Goal: Information Seeking & Learning: Learn about a topic

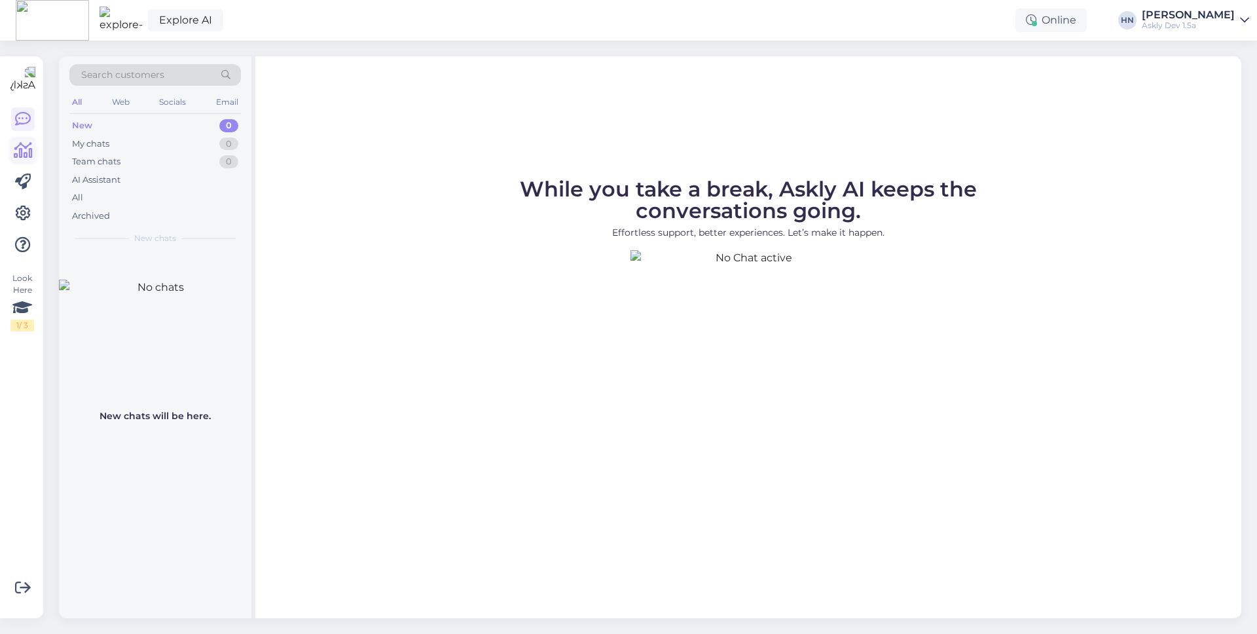
click at [16, 148] on icon at bounding box center [23, 151] width 19 height 16
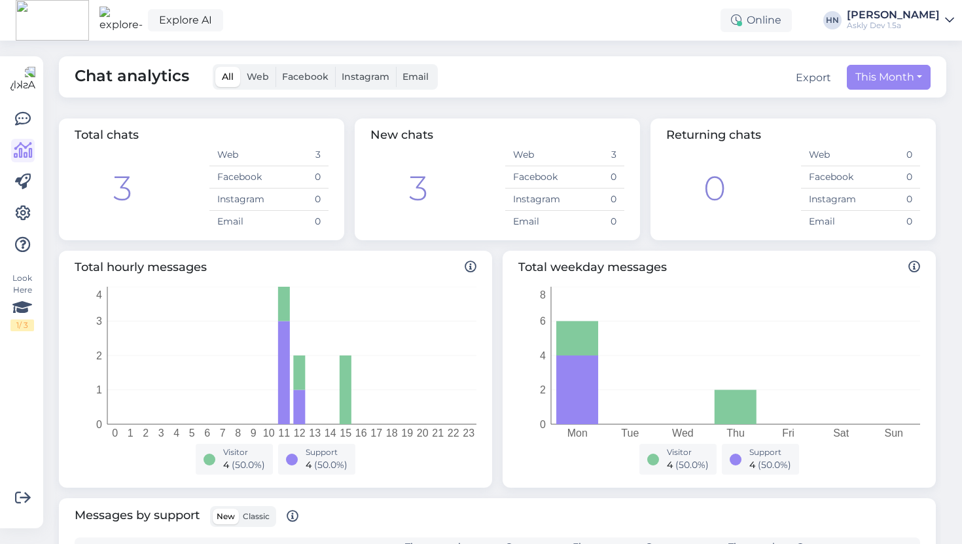
click at [625, 36] on div "Explore AI Online [PERSON_NAME] Askly Dev 1.5a" at bounding box center [481, 20] width 962 height 41
click at [356, 133] on div "New chats 3 Web 3 Facebook 0 Instagram 0 Email 0" at bounding box center [497, 180] width 285 height 122
click at [383, 136] on span "New chats" at bounding box center [402, 135] width 63 height 14
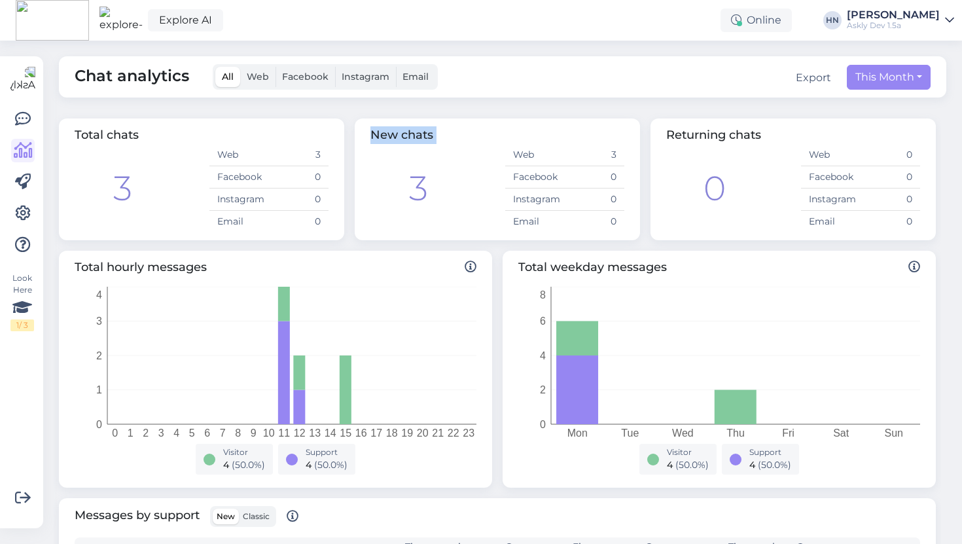
copy div "New chats"
click at [129, 135] on span "Total chats" at bounding box center [107, 135] width 64 height 14
copy div "Total chats"
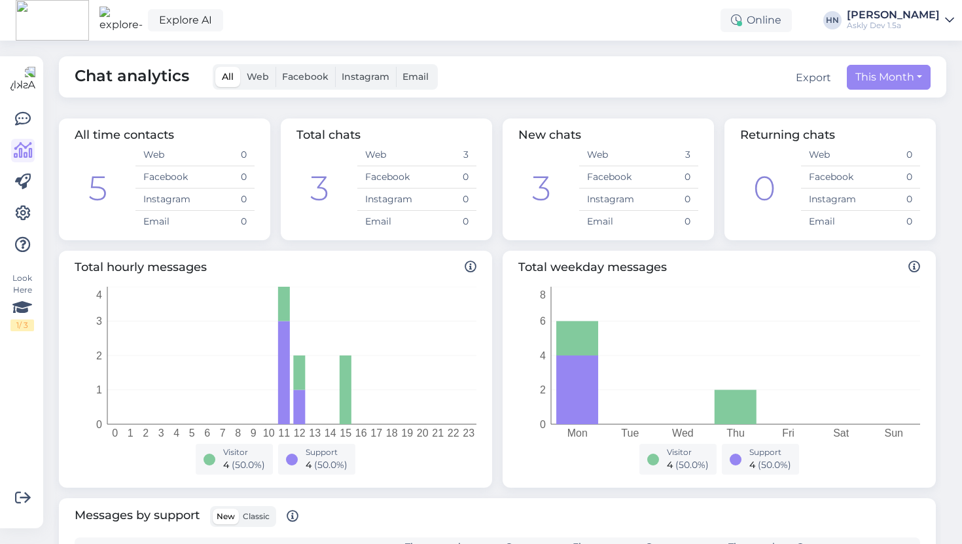
click at [139, 142] on span "All time contacts" at bounding box center [125, 135] width 100 height 14
click at [371, 136] on div "Total chats" at bounding box center [387, 135] width 180 height 18
click at [337, 258] on div "Total hourly messages 0 1 2 3 4 5 6 7 8 9 10 11 12 13 14 15 16 17 18 19 20 21 2…" at bounding box center [275, 369] width 433 height 237
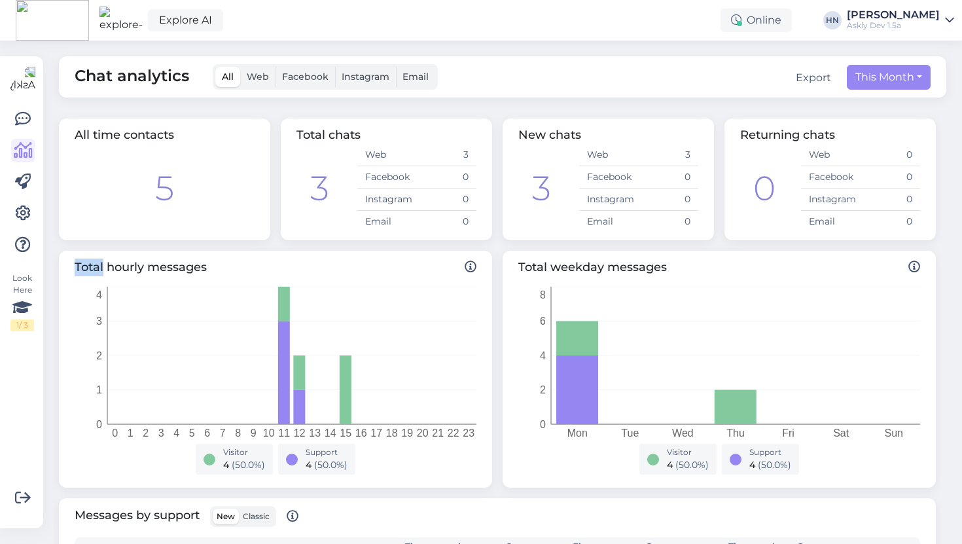
click at [297, 254] on div "Total hourly messages 0 1 2 3 4 5 6 7 8 9 10 11 12 13 14 15 16 17 18 19 20 21 2…" at bounding box center [275, 369] width 433 height 237
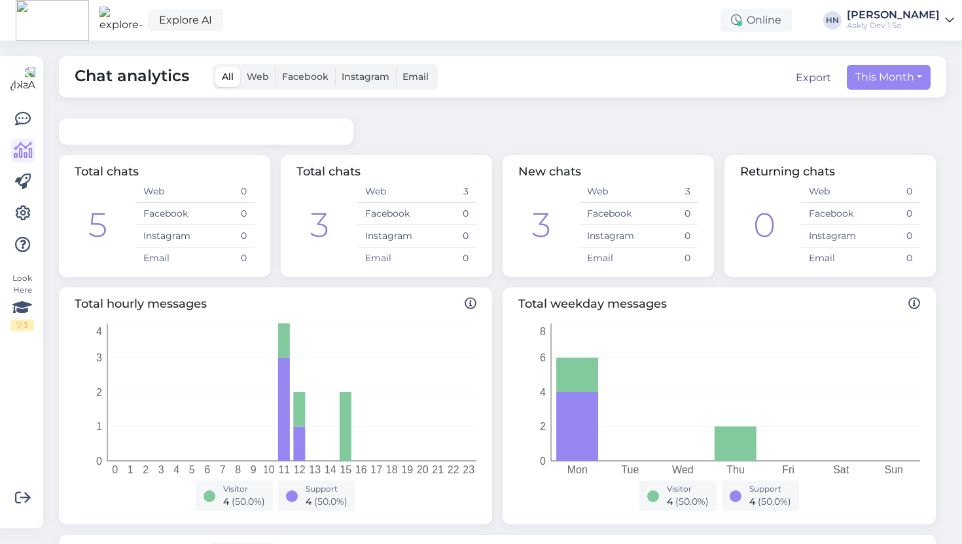
click at [249, 139] on div at bounding box center [206, 132] width 295 height 26
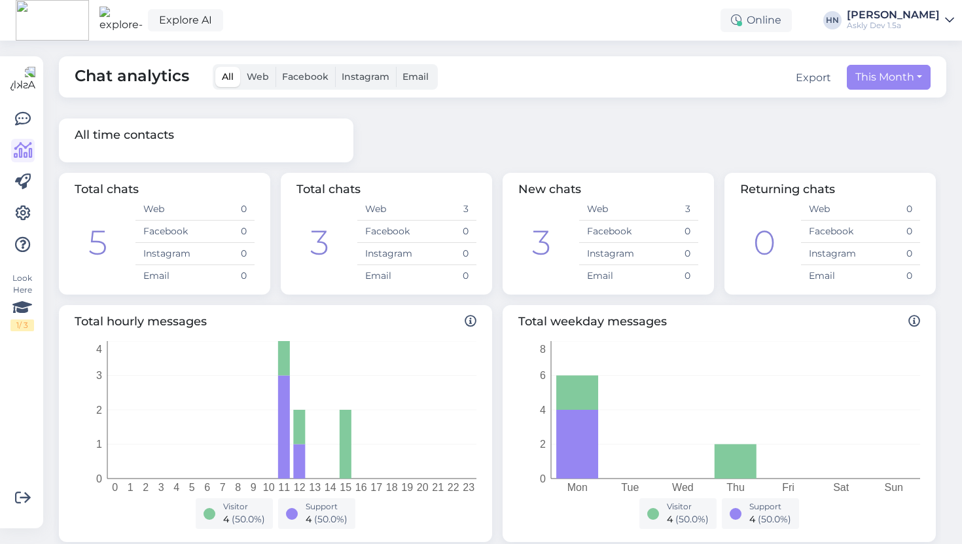
click at [402, 164] on div "All time contacts" at bounding box center [498, 140] width 888 height 54
click at [251, 89] on div "All Web Facebook Instagram Email" at bounding box center [325, 77] width 225 height 26
click at [252, 85] on label "Web" at bounding box center [257, 77] width 35 height 20
click at [240, 67] on input "Web" at bounding box center [240, 67] width 0 height 0
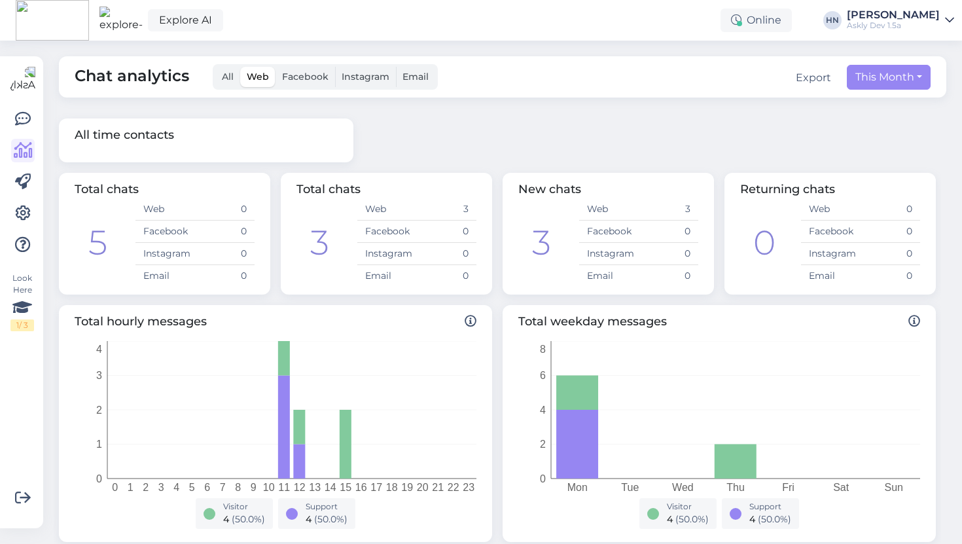
click at [232, 81] on span "All" at bounding box center [228, 77] width 12 height 12
click at [215, 67] on input "All" at bounding box center [215, 67] width 0 height 0
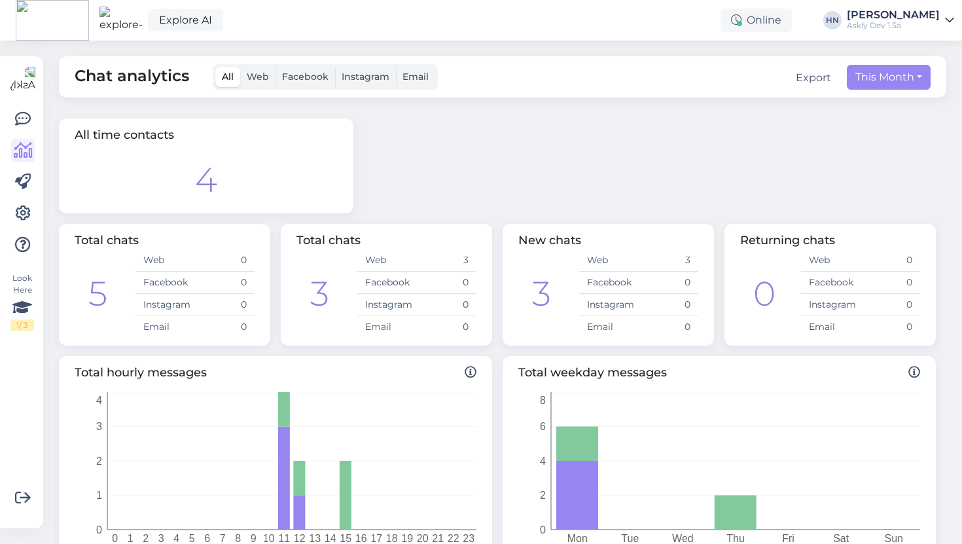
click at [399, 166] on div "All time contacts 4" at bounding box center [498, 165] width 888 height 105
click at [407, 181] on div "All time contacts 4" at bounding box center [498, 165] width 888 height 105
click at [338, 137] on div "All time contacts 4" at bounding box center [206, 166] width 295 height 95
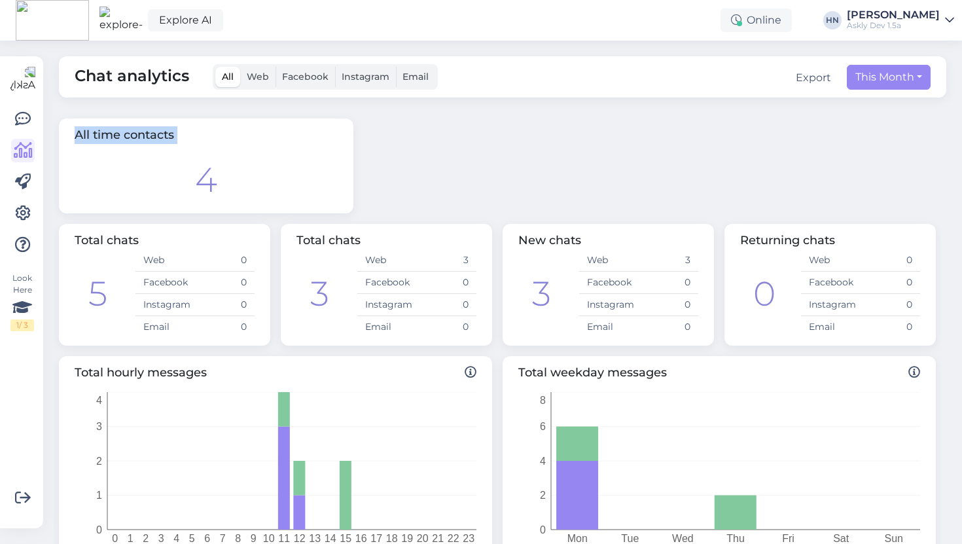
click at [338, 137] on div "All time contacts 4" at bounding box center [206, 166] width 295 height 95
click at [331, 181] on div "4" at bounding box center [206, 180] width 263 height 51
drag, startPoint x: 267, startPoint y: 191, endPoint x: 134, endPoint y: 168, distance: 135.5
click at [133, 168] on div "4" at bounding box center [206, 180] width 263 height 51
click at [134, 168] on div "4" at bounding box center [206, 180] width 263 height 51
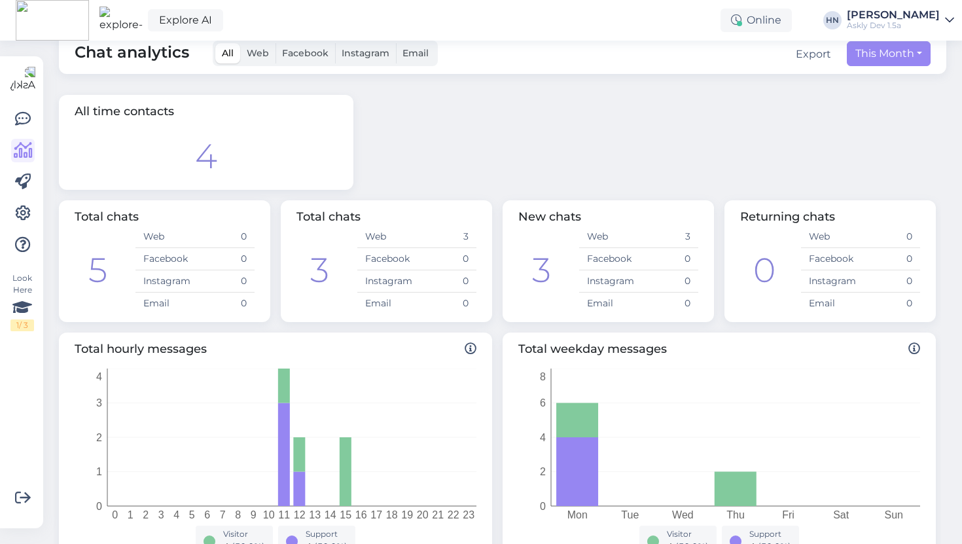
scroll to position [28, 0]
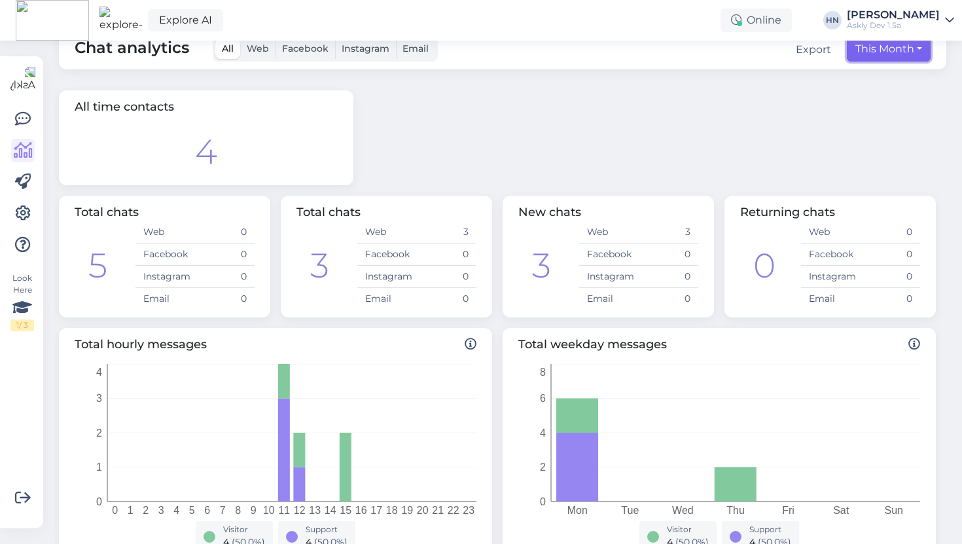
click at [897, 48] on button "This Month" at bounding box center [889, 49] width 84 height 25
select select "9"
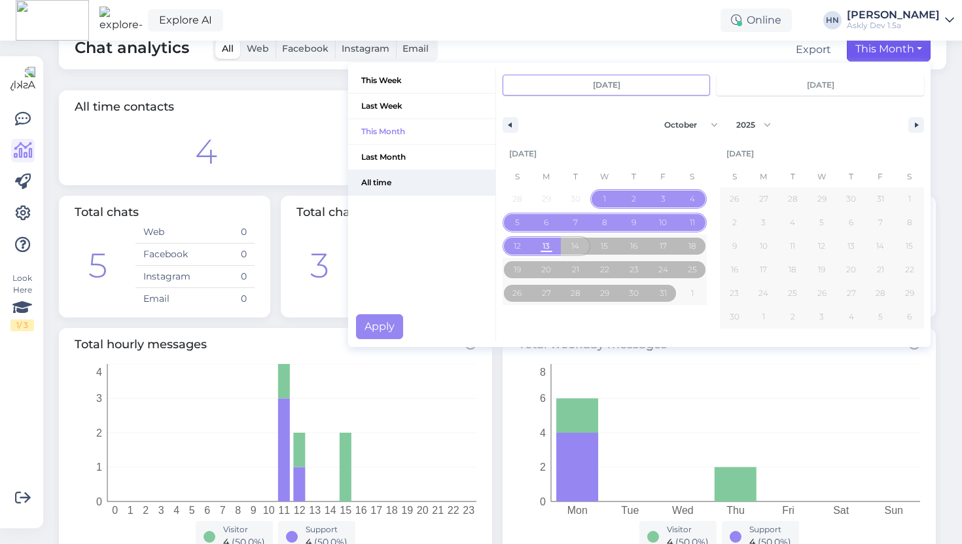
click at [412, 181] on span "All time" at bounding box center [421, 182] width 147 height 25
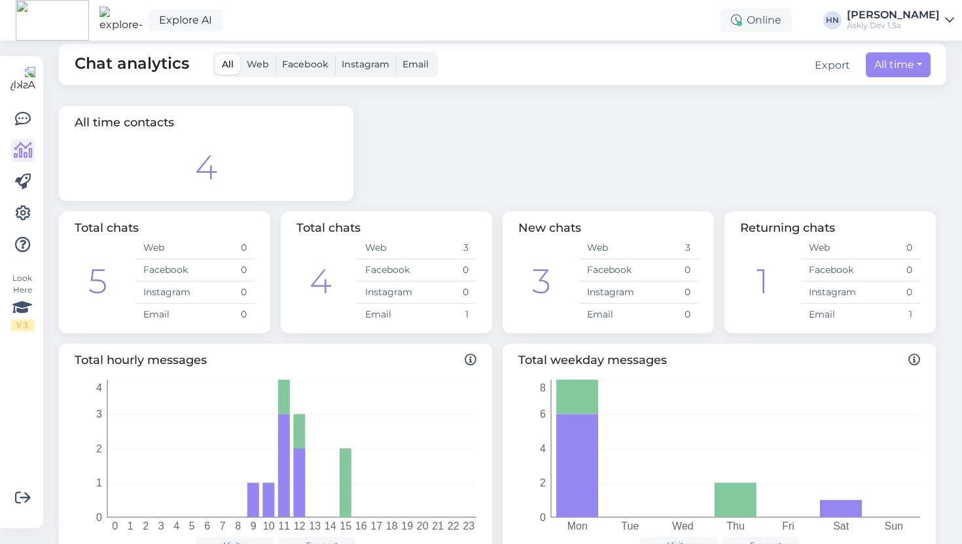
scroll to position [0, 0]
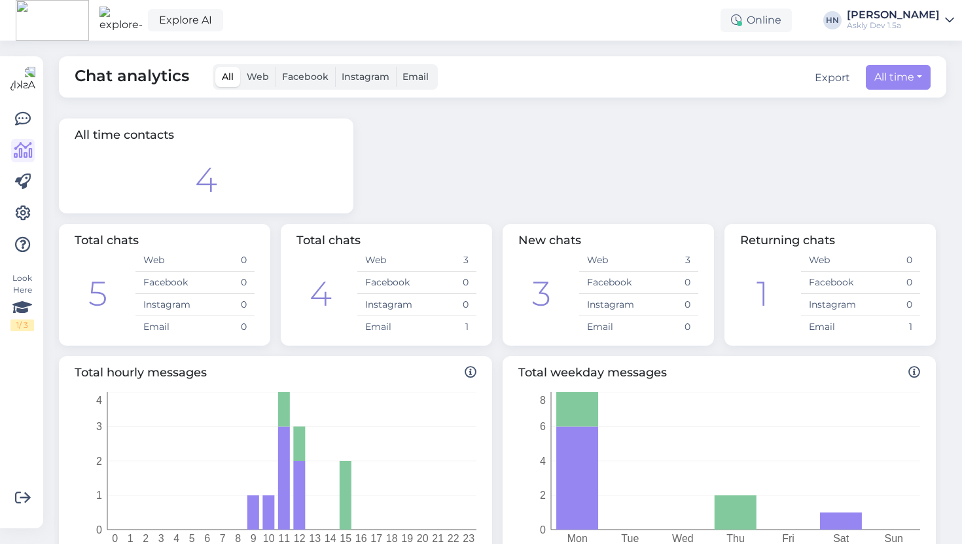
click at [616, 133] on div "All time contacts 4" at bounding box center [498, 165] width 888 height 105
click at [153, 89] on span "Chat analytics" at bounding box center [132, 77] width 115 height 26
click at [142, 76] on span "Chat analytics" at bounding box center [132, 77] width 115 height 26
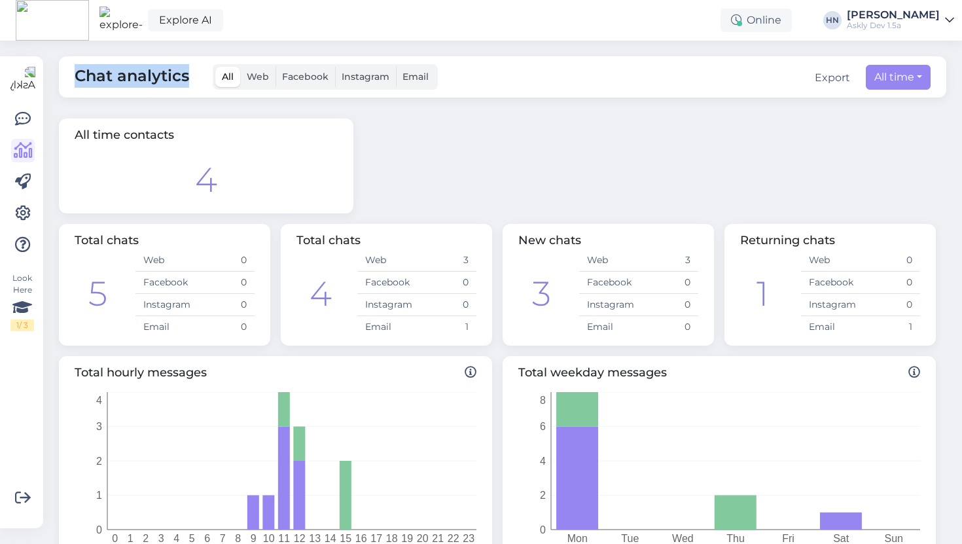
click at [142, 76] on span "Chat analytics" at bounding box center [132, 77] width 115 height 26
click at [206, 121] on div "All time contacts 4" at bounding box center [206, 166] width 295 height 95
click at [139, 92] on div "Chat analytics All Web Facebook Instagram Email Export All time This Week Last …" at bounding box center [503, 76] width 888 height 41
click at [139, 91] on div "Chat analytics All Web Facebook Instagram Email Export All time This Week Last …" at bounding box center [503, 76] width 888 height 41
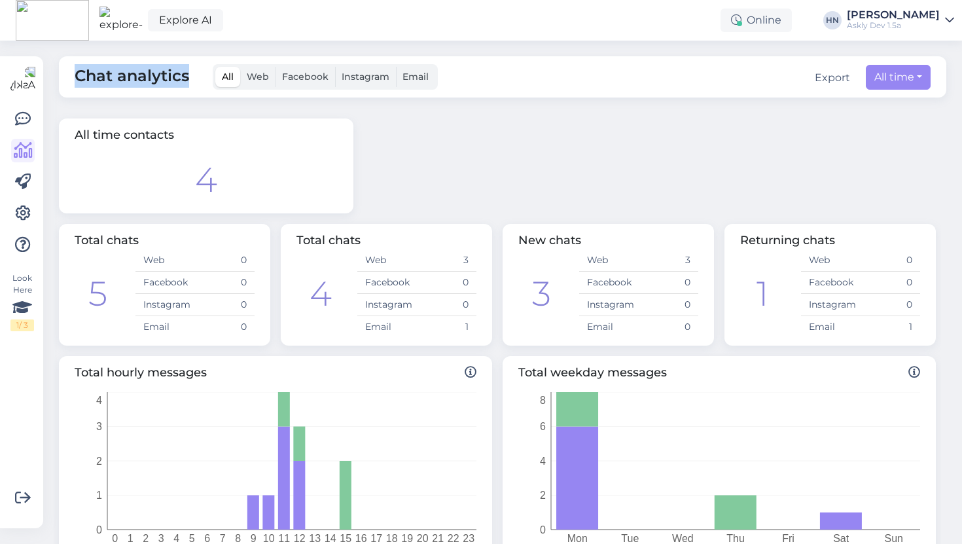
copy span "Chat analytics"
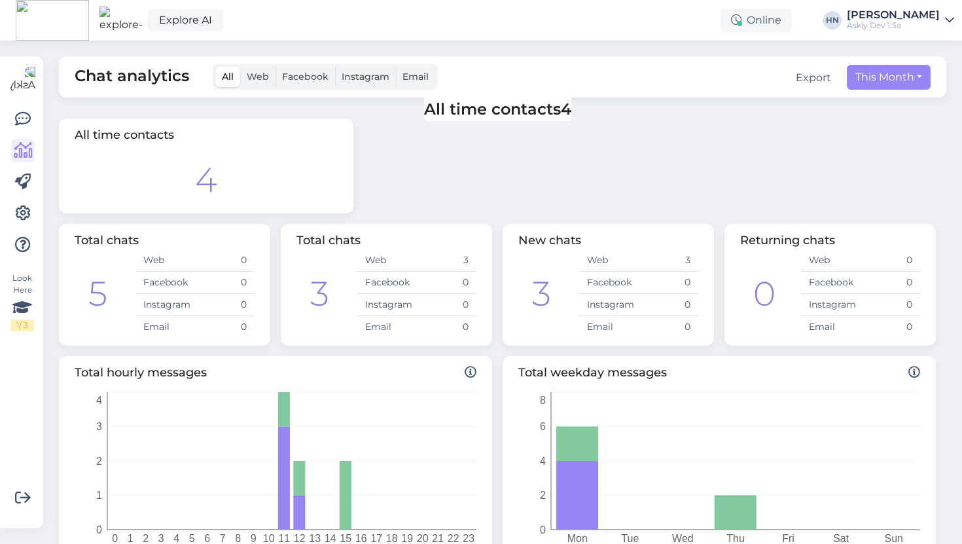
click at [534, 111] on span "All time contacts" at bounding box center [492, 110] width 137 height 24
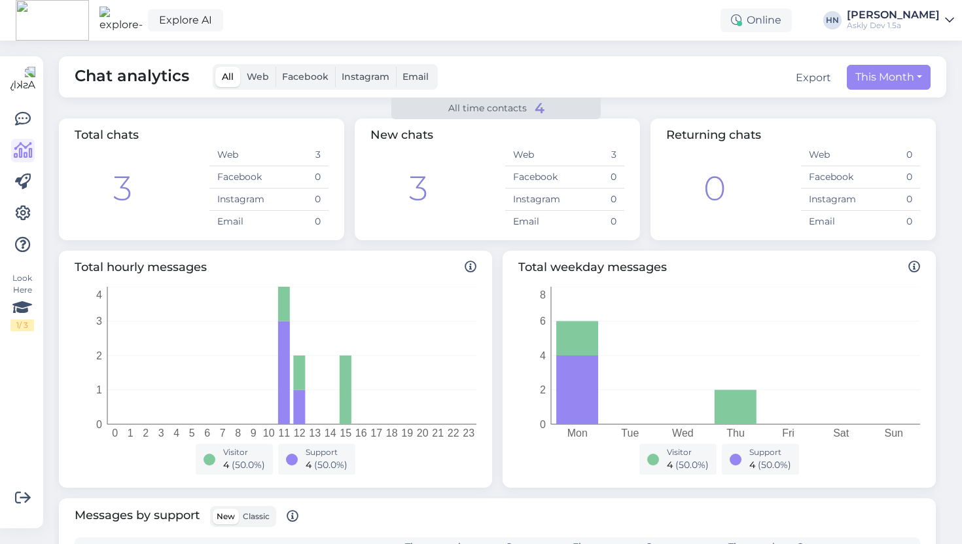
click at [554, 39] on div "Explore AI Online [PERSON_NAME] Askly Dev 1.5a" at bounding box center [481, 20] width 962 height 41
click at [555, 225] on td "Email" at bounding box center [535, 222] width 60 height 22
click at [523, 164] on td "Web" at bounding box center [535, 155] width 60 height 22
click at [510, 115] on span "All time contacts" at bounding box center [487, 108] width 79 height 14
click at [510, 109] on span "All time contacts" at bounding box center [487, 108] width 79 height 14
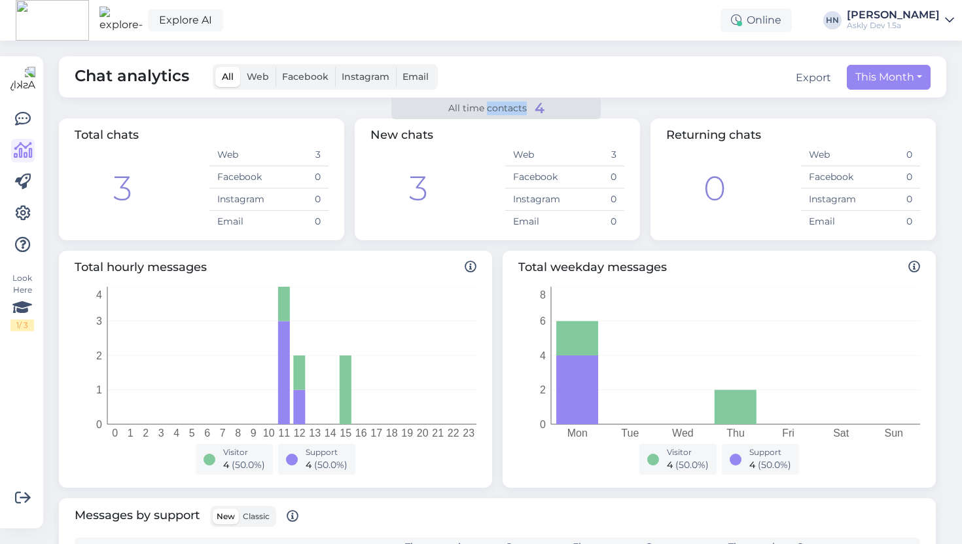
click at [510, 109] on span "All time contacts" at bounding box center [487, 108] width 79 height 14
click at [476, 84] on div "Chat analytics All Web Facebook Instagram Email Export This Month All time cont…" at bounding box center [503, 76] width 888 height 41
click at [539, 0] on div "Explore AI Online [PERSON_NAME] Askly Dev 1.5a" at bounding box center [481, 20] width 962 height 41
click at [545, 144] on div "New chats" at bounding box center [498, 135] width 254 height 18
click at [433, 104] on div "All time contacts 4" at bounding box center [497, 109] width 210 height 23
